Goal: Task Accomplishment & Management: Complete application form

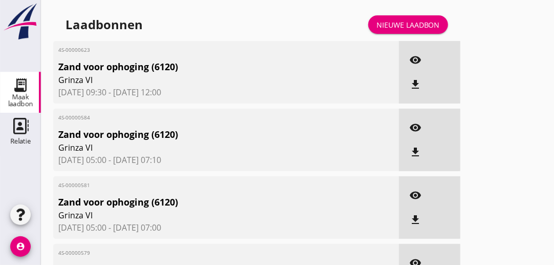
click at [420, 27] on div "Nieuwe laadbon" at bounding box center [408, 24] width 63 height 11
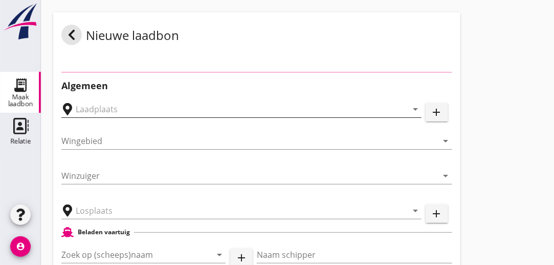
type input "Vossemeer B, vak 8, Vossemeer"
type input "Vossemeer"
type input "Grinza 6"
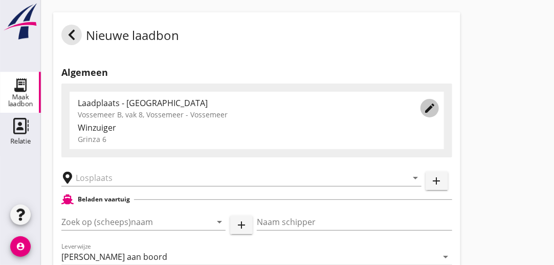
click at [430, 105] on icon "edit" at bounding box center [430, 108] width 12 height 12
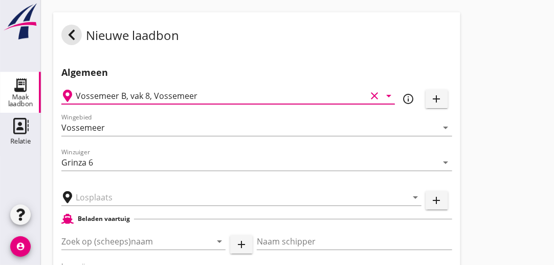
click at [344, 97] on input "Vossemeer B, vak 8, Vossemeer" at bounding box center [221, 95] width 291 height 16
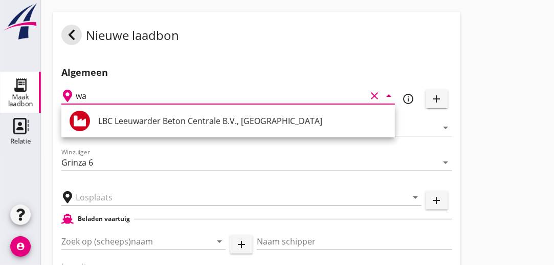
type input "w"
click at [434, 100] on icon "add" at bounding box center [437, 99] width 12 height 12
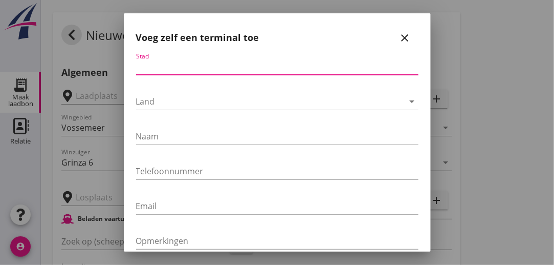
click at [166, 65] on input "Stad" at bounding box center [277, 66] width 282 height 16
type input "a"
type input "Warder"
click at [159, 104] on div at bounding box center [270, 101] width 268 height 16
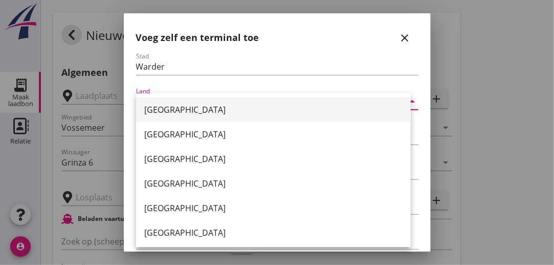
click at [159, 107] on div "[GEOGRAPHIC_DATA]" at bounding box center [273, 109] width 258 height 12
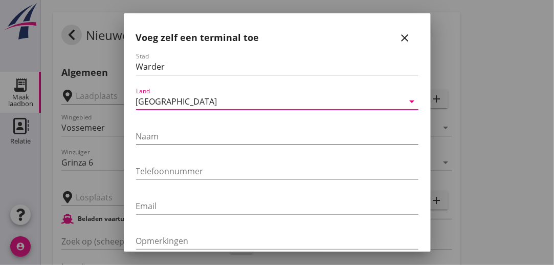
click at [162, 139] on input "Naam" at bounding box center [277, 136] width 282 height 16
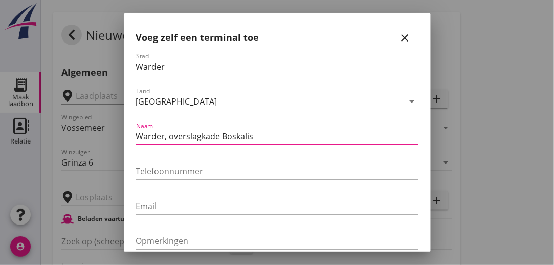
type input "Warder, overslagkade Boskalis"
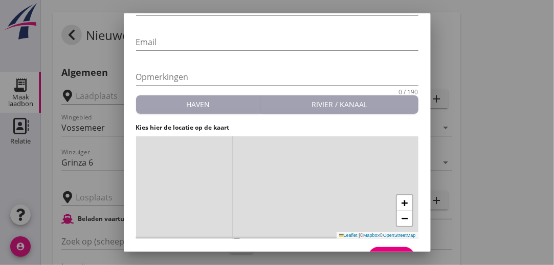
scroll to position [186, 0]
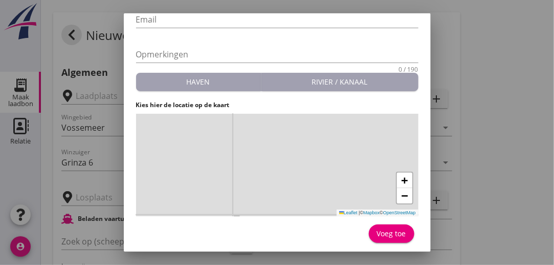
click at [283, 177] on div "+ − Leaflet | © Mapbox © OpenStreetMap" at bounding box center [277, 165] width 282 height 102
click at [401, 180] on span "+" at bounding box center [404, 179] width 7 height 13
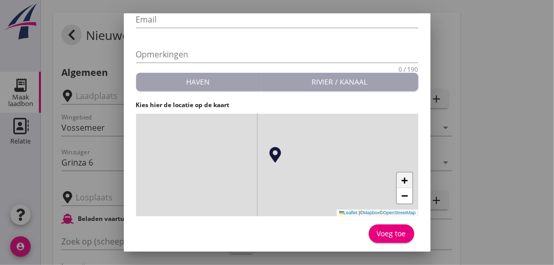
click at [401, 181] on span "+" at bounding box center [404, 179] width 7 height 13
drag, startPoint x: 199, startPoint y: 166, endPoint x: 216, endPoint y: 235, distance: 71.2
click at [216, 235] on form "Stad Warder Land [GEOGRAPHIC_DATA] arrow_drop_down Naam Warder, overslagkade Bo…" at bounding box center [277, 56] width 282 height 380
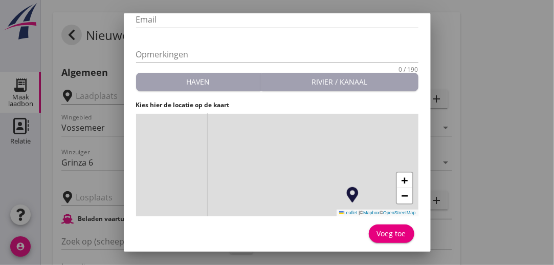
drag, startPoint x: 219, startPoint y: 163, endPoint x: 267, endPoint y: 151, distance: 49.0
click at [267, 151] on div "+ − Leaflet | © Mapbox © OpenStreetMap" at bounding box center [277, 165] width 282 height 102
click at [401, 195] on span "−" at bounding box center [404, 195] width 7 height 13
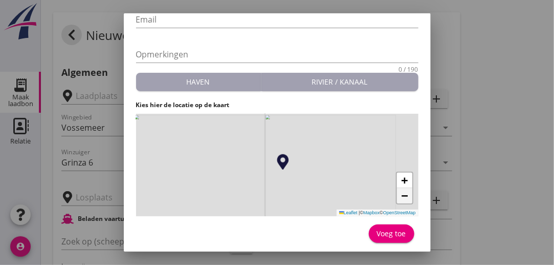
click at [401, 195] on span "−" at bounding box center [404, 195] width 7 height 13
drag, startPoint x: 303, startPoint y: 114, endPoint x: 339, endPoint y: 198, distance: 91.2
click at [339, 198] on div "+ − Leaflet | © Mapbox © OpenStreetMap" at bounding box center [277, 165] width 282 height 102
click at [401, 179] on span "+" at bounding box center [404, 179] width 7 height 13
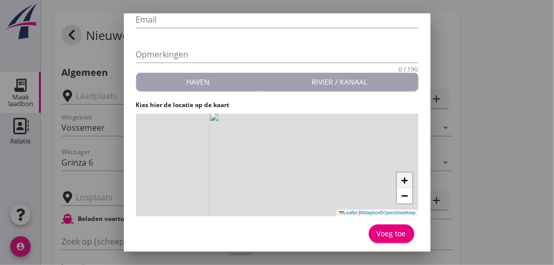
click at [401, 179] on span "+" at bounding box center [404, 179] width 7 height 13
drag, startPoint x: 308, startPoint y: 161, endPoint x: 298, endPoint y: 96, distance: 66.3
click at [298, 96] on form "Stad Warder Land [GEOGRAPHIC_DATA] arrow_drop_down Naam Warder, overslagkade Bo…" at bounding box center [277, 56] width 282 height 380
click at [401, 178] on span "+" at bounding box center [404, 179] width 7 height 13
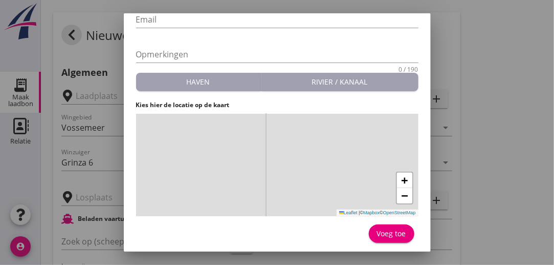
drag, startPoint x: 265, startPoint y: 122, endPoint x: 290, endPoint y: 180, distance: 63.0
click at [290, 180] on div "+ − Leaflet | © Mapbox © OpenStreetMap" at bounding box center [277, 165] width 282 height 102
click at [285, 167] on div "+ − Leaflet | © Mapbox © OpenStreetMap" at bounding box center [277, 165] width 282 height 102
click at [384, 228] on div "Voeg toe" at bounding box center [391, 233] width 29 height 11
type input "Warder, overslagkade Boskalis"
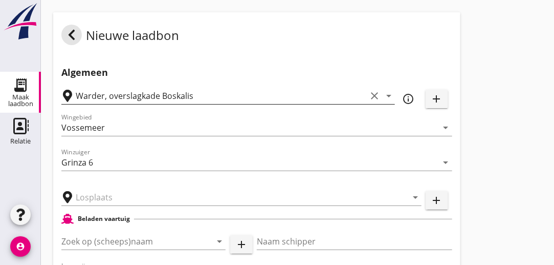
click at [372, 98] on icon "clear" at bounding box center [374, 96] width 12 height 12
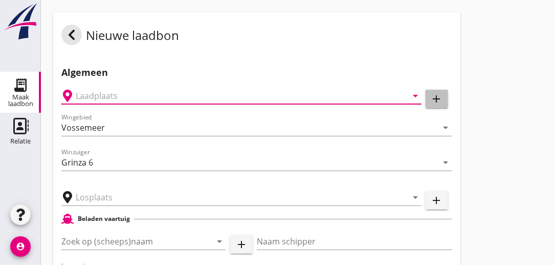
click at [437, 98] on icon "add" at bounding box center [437, 99] width 12 height 12
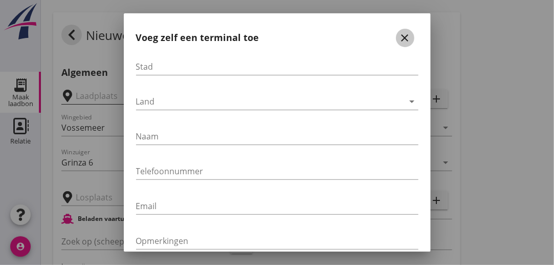
click at [399, 41] on icon "close" at bounding box center [405, 38] width 12 height 12
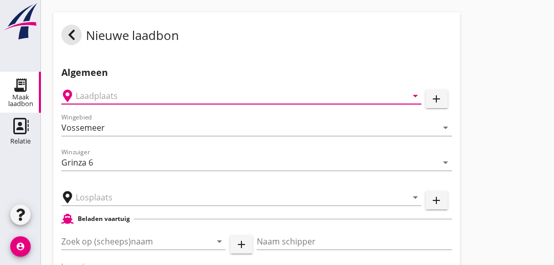
click at [383, 91] on input "text" at bounding box center [234, 95] width 317 height 16
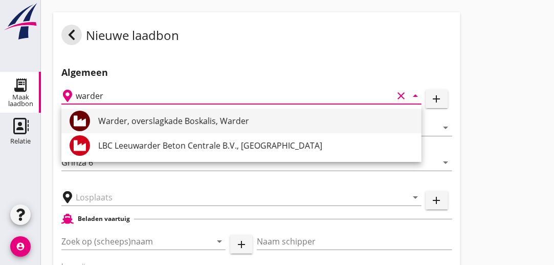
click at [269, 129] on div "Warder, overslagkade Boskalis, Warder" at bounding box center [255, 120] width 315 height 25
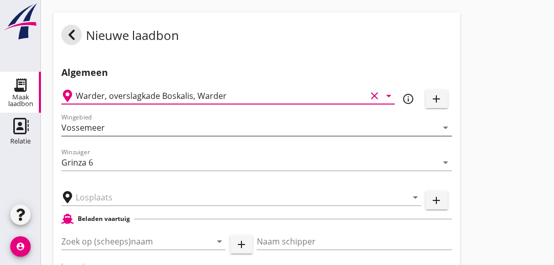
type input "Warder, overslagkade Boskalis, Warder"
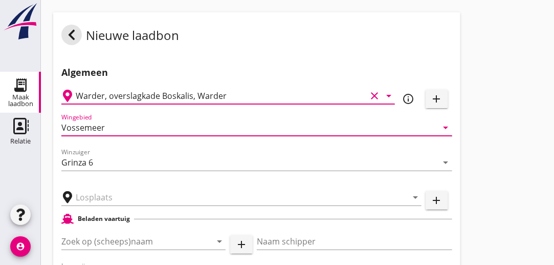
click at [156, 131] on input "Vossemeer" at bounding box center [249, 127] width 377 height 16
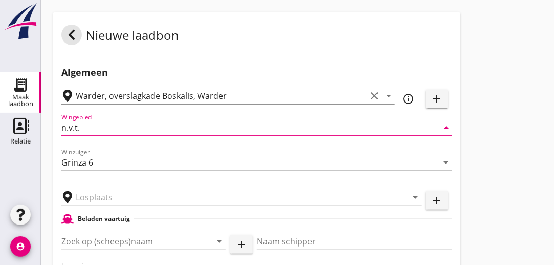
type input "n.v.t."
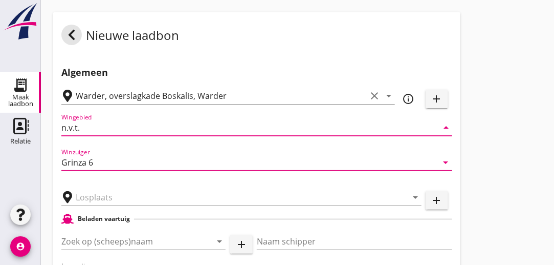
click at [140, 162] on input "Grinza 6" at bounding box center [249, 162] width 377 height 16
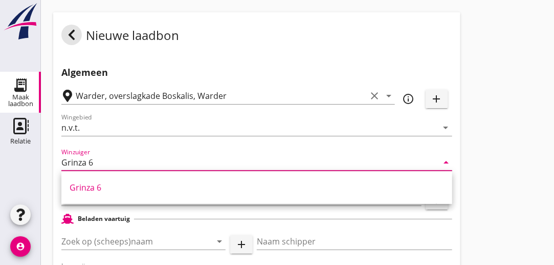
click at [140, 162] on input "Grinza 6" at bounding box center [249, 162] width 377 height 16
type input "G"
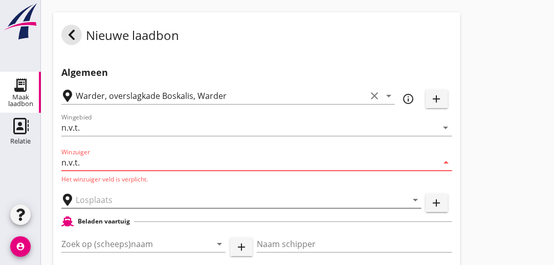
type input "n.v.t."
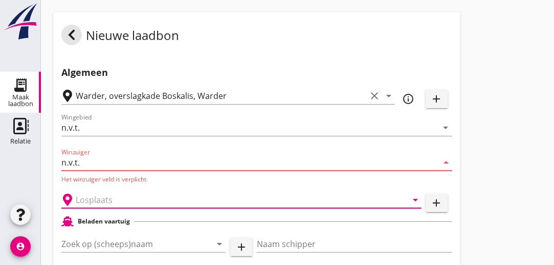
click at [123, 202] on input "text" at bounding box center [234, 199] width 317 height 16
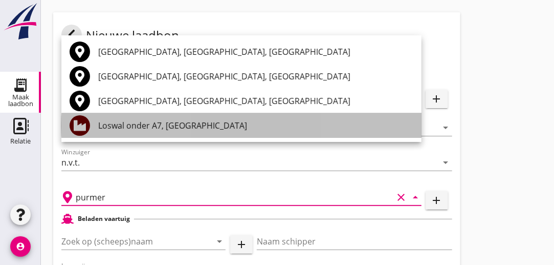
click at [177, 128] on div "Loswal onder A7, [GEOGRAPHIC_DATA]" at bounding box center [255, 125] width 315 height 12
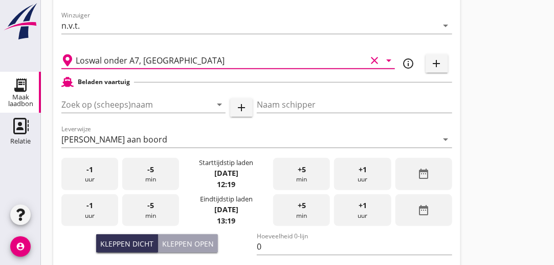
scroll to position [141, 0]
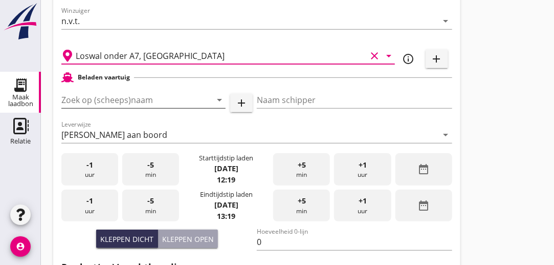
type input "Loswal onder A7, [GEOGRAPHIC_DATA]"
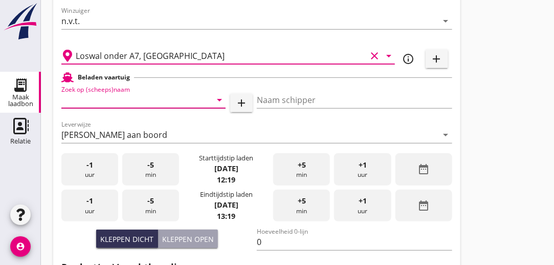
click at [179, 101] on input "Zoek op (scheeps)naam" at bounding box center [129, 100] width 136 height 16
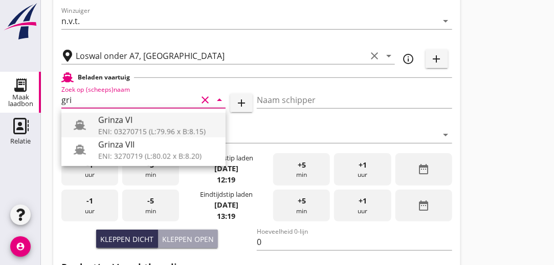
click at [140, 128] on div "ENI: 03270715 (L:79.96 x B:8.15)" at bounding box center [157, 130] width 119 height 11
type input "Grinza VI"
type input "[PERSON_NAME]"
type input "646"
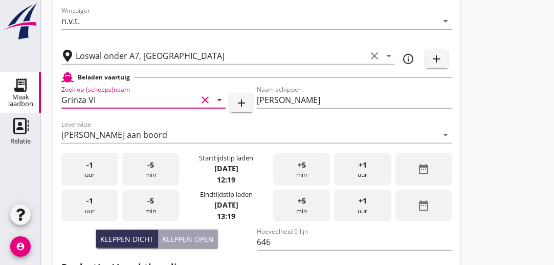
type input "Grinza VI"
click at [94, 171] on div "-1 uur" at bounding box center [89, 169] width 57 height 32
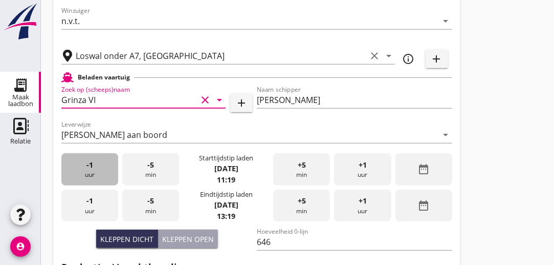
click at [94, 171] on div "-1 uur" at bounding box center [89, 169] width 57 height 32
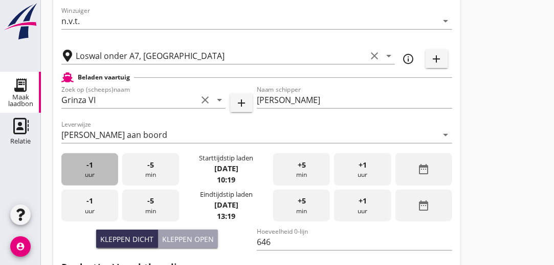
click at [94, 171] on div "-1 uur" at bounding box center [89, 169] width 57 height 32
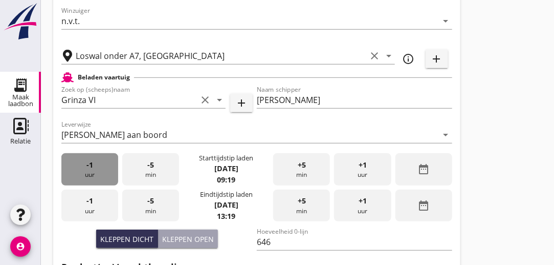
click at [94, 171] on div "-1 uur" at bounding box center [89, 169] width 57 height 32
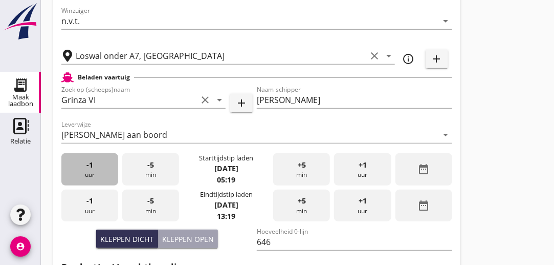
click at [94, 171] on div "-1 uur" at bounding box center [89, 169] width 57 height 32
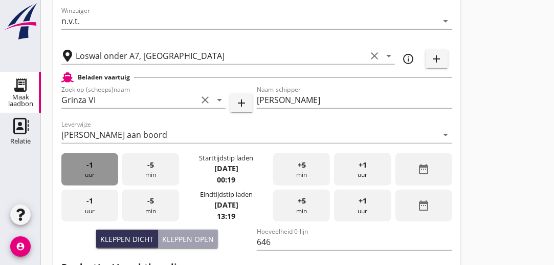
click at [94, 171] on div "-1 uur" at bounding box center [89, 169] width 57 height 32
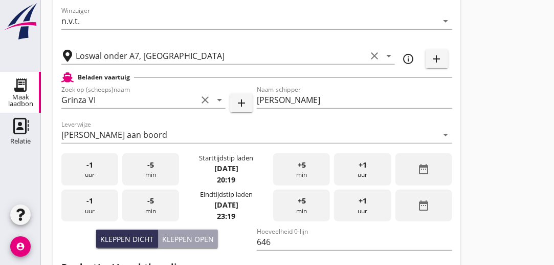
click at [94, 171] on div "-1 uur" at bounding box center [89, 169] width 57 height 32
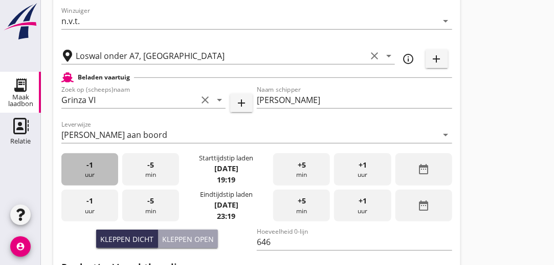
click at [94, 171] on div "-1 uur" at bounding box center [89, 169] width 57 height 32
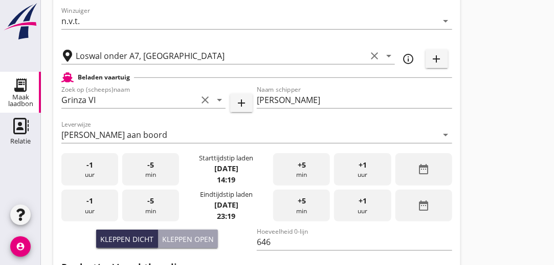
click at [94, 171] on div "-1 uur" at bounding box center [89, 169] width 57 height 32
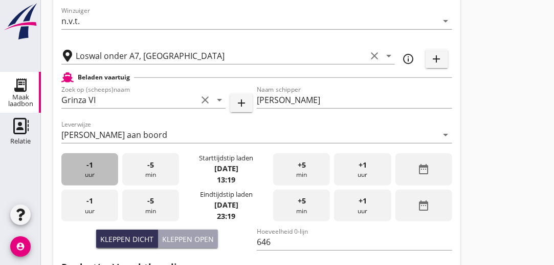
click at [94, 171] on div "-1 uur" at bounding box center [89, 169] width 57 height 32
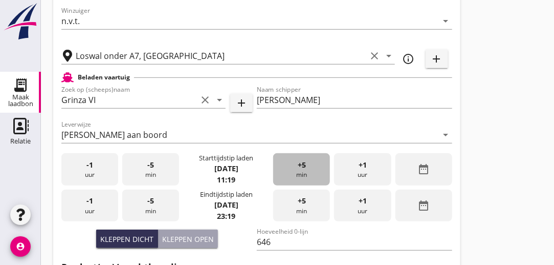
click at [289, 162] on div "+5 min" at bounding box center [301, 169] width 57 height 32
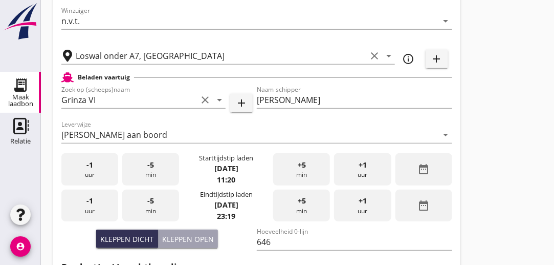
click at [289, 162] on div "+5 min" at bounding box center [301, 169] width 57 height 32
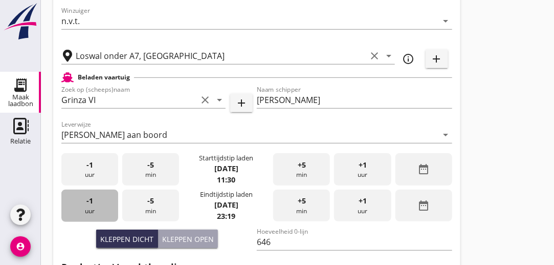
click at [93, 197] on div "-1 uur" at bounding box center [89, 205] width 57 height 32
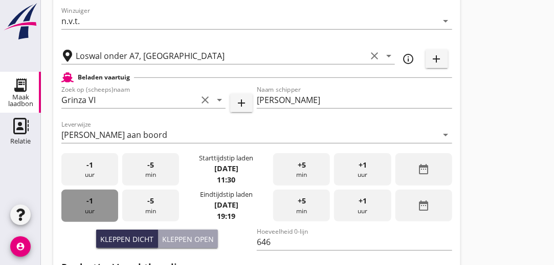
click at [93, 197] on div "-1 uur" at bounding box center [89, 205] width 57 height 32
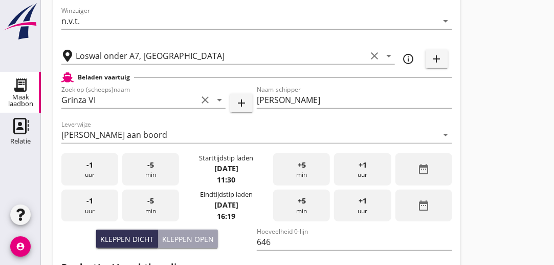
click at [93, 197] on div "-1 uur" at bounding box center [89, 205] width 57 height 32
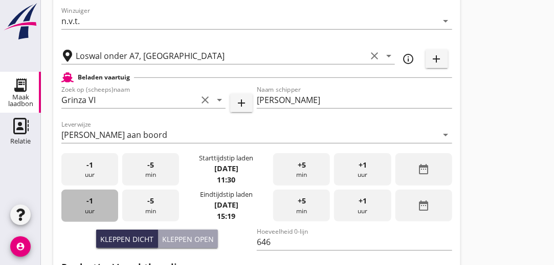
click at [93, 197] on div "-1 uur" at bounding box center [89, 205] width 57 height 32
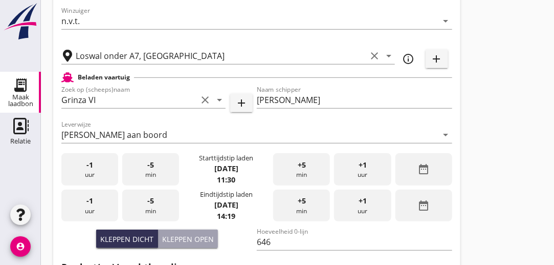
click at [93, 197] on div "-1 uur" at bounding box center [89, 205] width 57 height 32
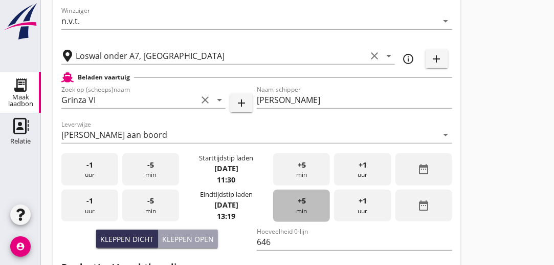
click at [304, 201] on span "+5" at bounding box center [302, 200] width 8 height 11
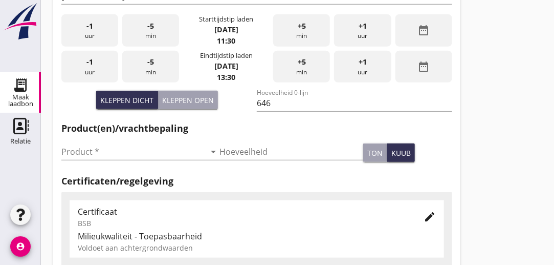
scroll to position [280, 0]
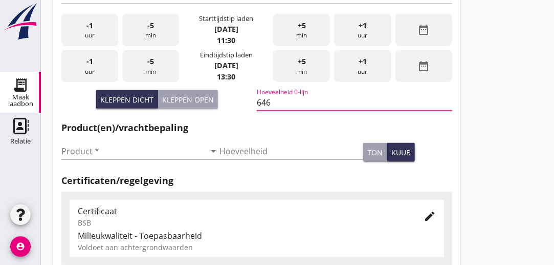
drag, startPoint x: 274, startPoint y: 104, endPoint x: 217, endPoint y: 114, distance: 58.1
click at [217, 114] on div "Kleppen dicht Kleppen open Hoeveelheid 0-lijn 646" at bounding box center [256, 103] width 391 height 35
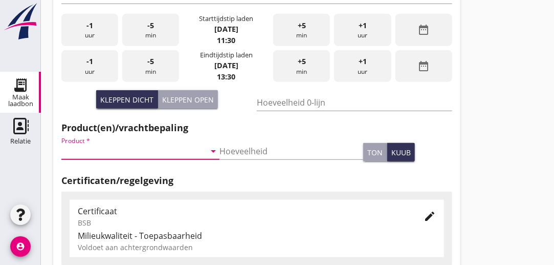
click at [106, 151] on input "Product *" at bounding box center [133, 151] width 144 height 16
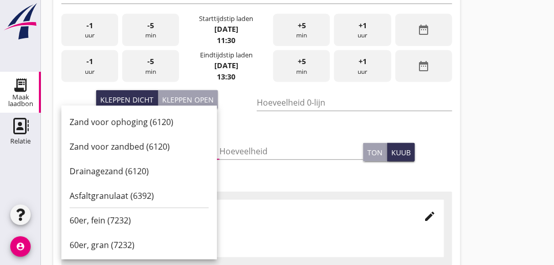
click at [277, 219] on div "BSB" at bounding box center [242, 222] width 329 height 11
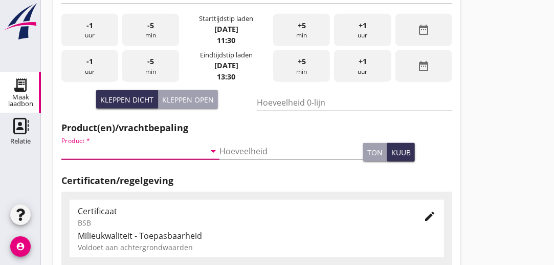
click at [106, 154] on input "Product *" at bounding box center [133, 151] width 144 height 16
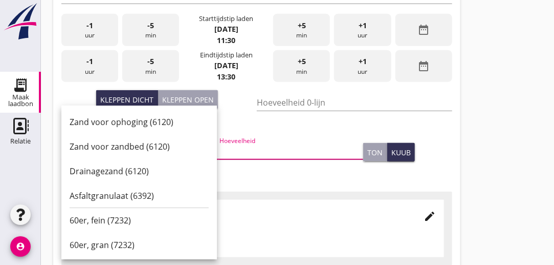
click at [265, 143] on input "Hoeveelheid" at bounding box center [291, 151] width 144 height 16
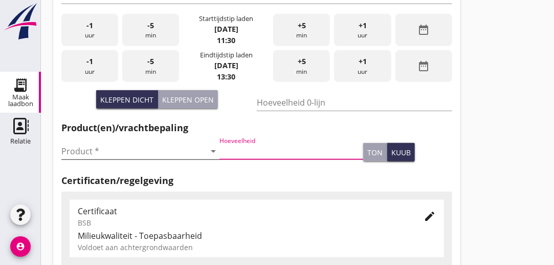
click at [168, 151] on input "Product *" at bounding box center [133, 151] width 144 height 16
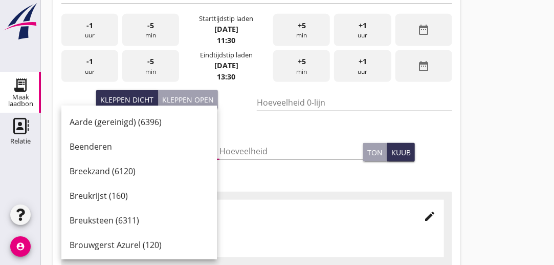
type input "r"
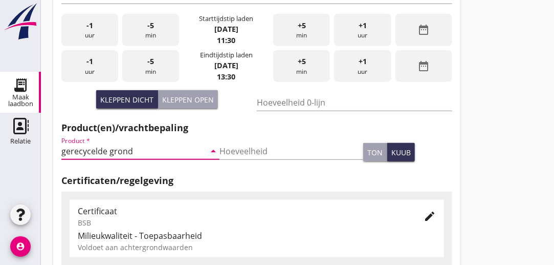
click at [97, 149] on input "gerecycelde grond" at bounding box center [133, 151] width 144 height 16
type input "gerecyclede grond"
click at [367, 152] on div "ton" at bounding box center [374, 152] width 15 height 11
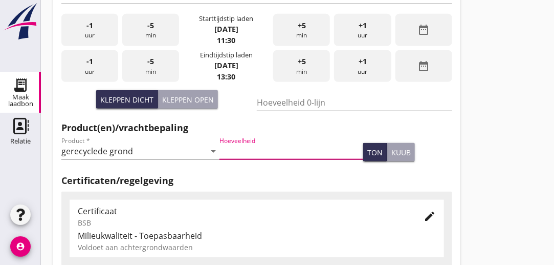
click at [288, 151] on input "Hoeveelheid" at bounding box center [291, 151] width 144 height 16
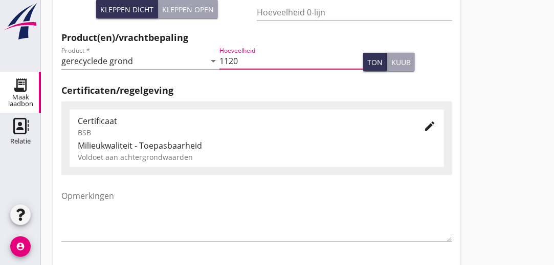
scroll to position [366, 0]
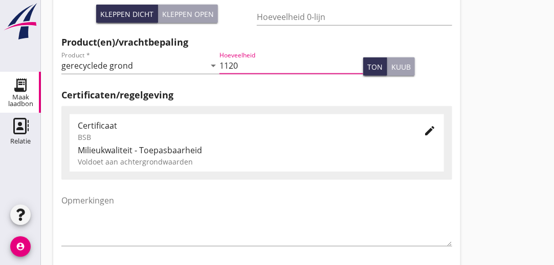
type input "1120"
click at [430, 125] on icon "edit" at bounding box center [430, 130] width 12 height 12
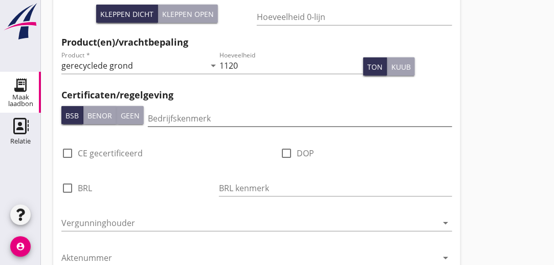
click at [219, 121] on input "Bedrijfskenmerk" at bounding box center [300, 118] width 304 height 16
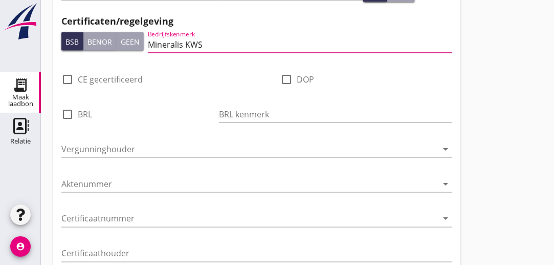
scroll to position [450, 0]
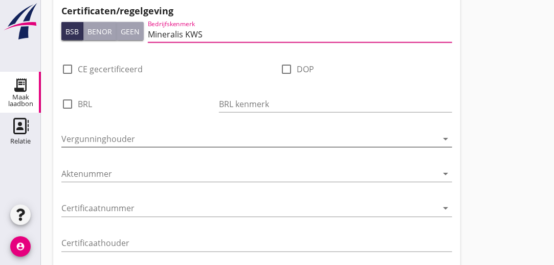
type input "Mineralis KWS"
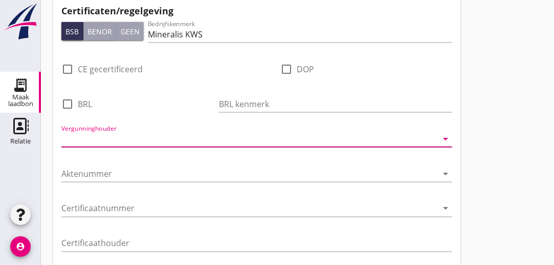
click at [138, 136] on input "Vergunninghouder" at bounding box center [249, 138] width 377 height 16
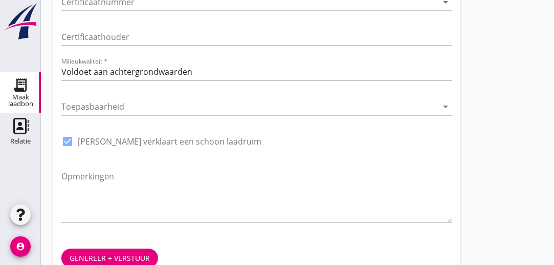
scroll to position [678, 0]
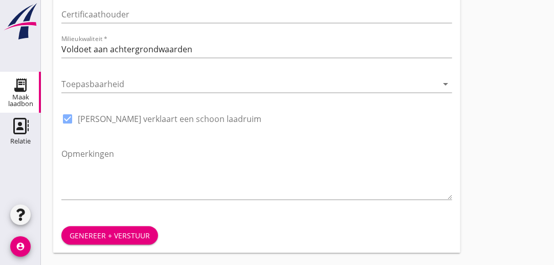
type input "KWS"
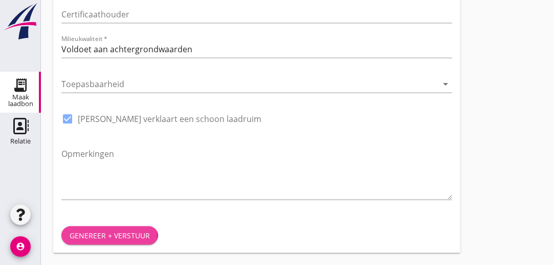
click at [109, 235] on div "Genereer + verstuur" at bounding box center [110, 235] width 80 height 11
